Goal: Task Accomplishment & Management: Manage account settings

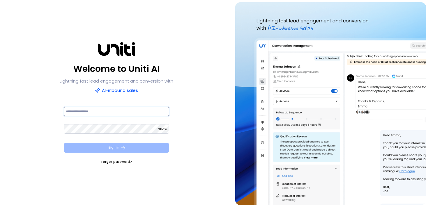
type input "**********"
click at [154, 145] on button "Sign In" at bounding box center [117, 148] width 106 height 10
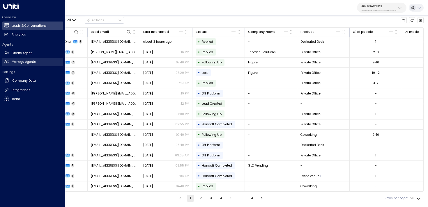
click at [8, 63] on icon at bounding box center [6, 61] width 5 height 5
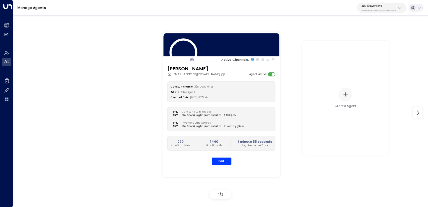
click at [378, 12] on button "25N Coworking 3b9800f4-81ca-4ec0-8758-72fbe4763f36" at bounding box center [381, 8] width 49 height 10
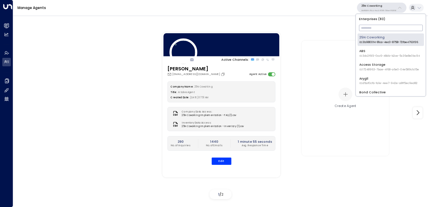
click at [377, 27] on input "text" at bounding box center [391, 27] width 64 height 9
type input "*"
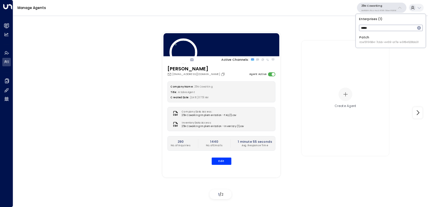
type input "*****"
click at [383, 40] on div "Patch ID: e5119684-7cbb-4469-af7e-e9f84628bb31" at bounding box center [388, 39] width 59 height 9
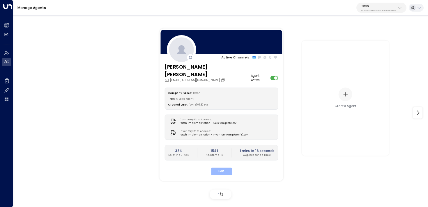
click at [227, 168] on button "Edit" at bounding box center [221, 172] width 21 height 8
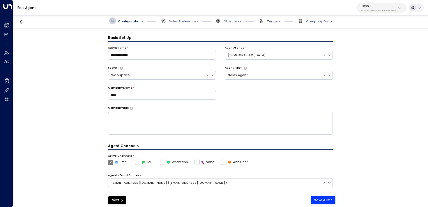
scroll to position [6, 0]
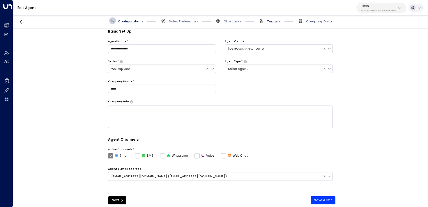
click at [276, 22] on span "Triggers" at bounding box center [274, 21] width 14 height 4
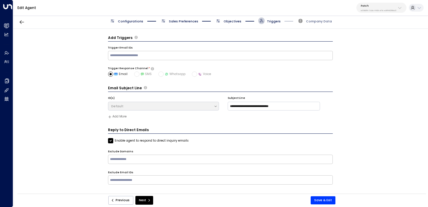
click at [239, 23] on span "Objectives" at bounding box center [232, 21] width 18 height 4
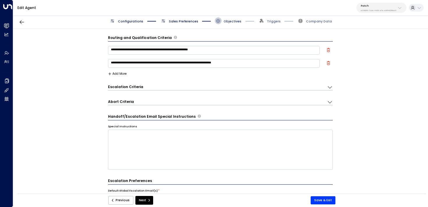
scroll to position [6, 0]
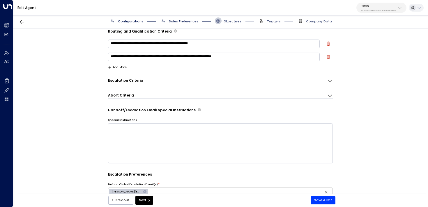
click at [180, 17] on div "Configurations Sales Preferences Objectives Triggers Company Data" at bounding box center [220, 21] width 415 height 16
click at [180, 20] on span "Sales Preferences" at bounding box center [183, 21] width 29 height 4
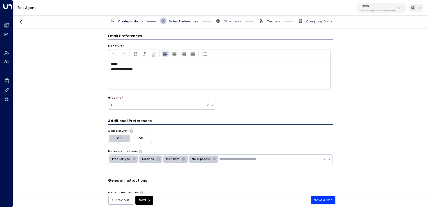
scroll to position [0, 0]
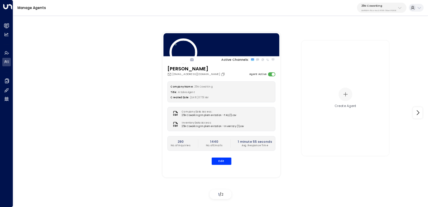
click at [389, 9] on p "3b9800f4-81ca-4ec0-8758-72fbe4763f36" at bounding box center [378, 10] width 35 height 2
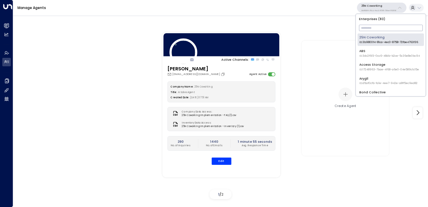
click at [389, 26] on input "text" at bounding box center [391, 27] width 64 height 9
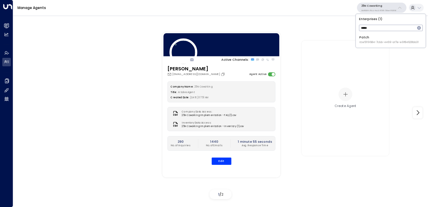
type input "*****"
click at [368, 42] on span "ID: e5119684-7cbb-4469-af7e-e9f84628bb31" at bounding box center [388, 42] width 59 height 4
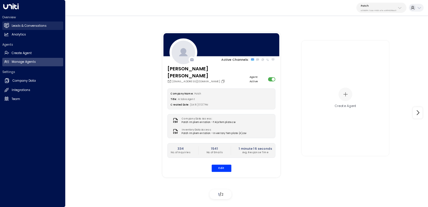
click at [7, 23] on link "Leads & Conversations Leads & Conversations" at bounding box center [32, 26] width 61 height 8
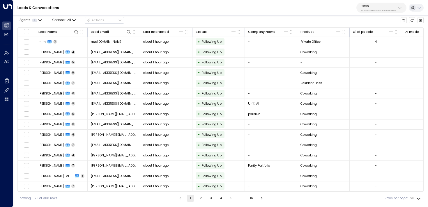
click at [175, 43] on div "about 1 hour ago" at bounding box center [166, 42] width 46 height 4
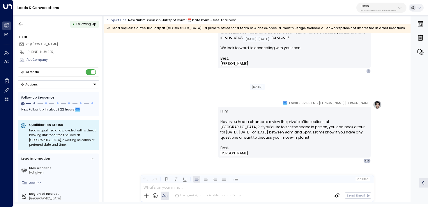
scroll to position [748, 0]
